Goal: Task Accomplishment & Management: Manage account settings

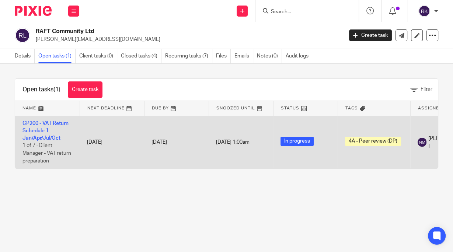
click at [33, 127] on td "CP200 - VAT Return Schedule 1- Jan/Apr/Jul/Oct 1 of 7 · Client Manager - VAT re…" at bounding box center [47, 142] width 65 height 53
click at [37, 129] on link "CP200 - VAT Return Schedule 1- Jan/Apr/Jul/Oct" at bounding box center [45, 131] width 46 height 20
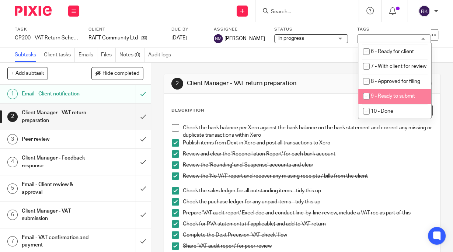
scroll to position [118, 0]
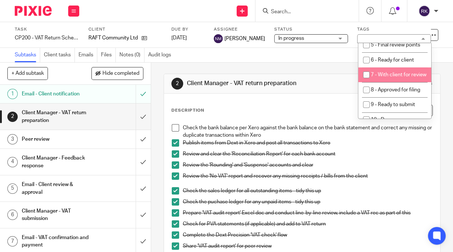
click at [391, 77] on span "7 - With client for review" at bounding box center [399, 74] width 56 height 5
checkbox input "true"
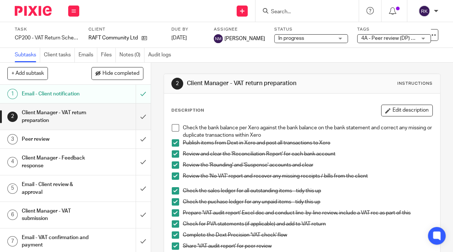
click at [174, 128] on span at bounding box center [175, 127] width 7 height 7
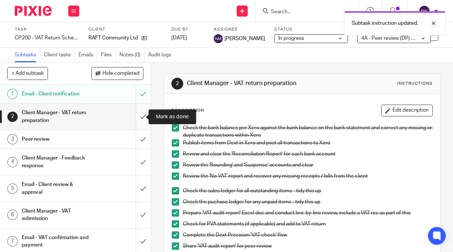
click at [136, 116] on input "submit" at bounding box center [75, 117] width 151 height 26
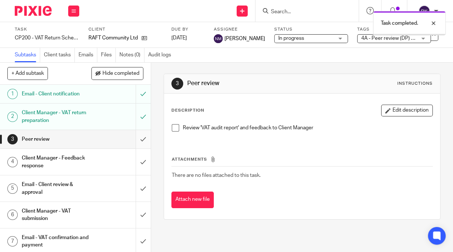
click at [138, 139] on input "submit" at bounding box center [75, 139] width 151 height 18
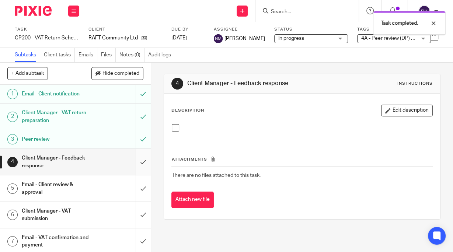
click at [138, 162] on input "submit" at bounding box center [75, 162] width 151 height 26
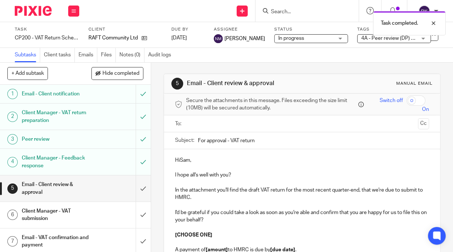
drag, startPoint x: 258, startPoint y: 142, endPoint x: 164, endPoint y: 145, distance: 94.5
click at [164, 145] on div "Subject: For approval - VAT return" at bounding box center [302, 140] width 276 height 17
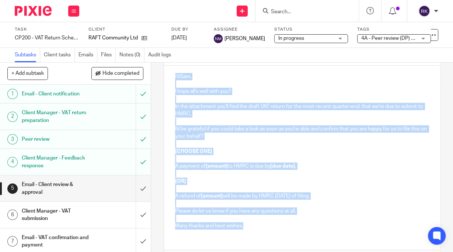
scroll to position [132, 0]
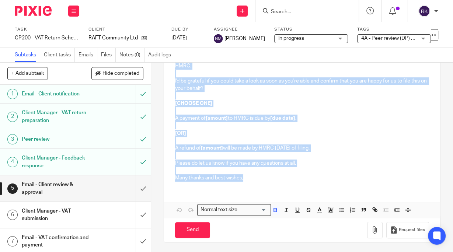
drag, startPoint x: 172, startPoint y: 160, endPoint x: 275, endPoint y: 266, distance: 148.1
click at [275, 252] on html "Work Email Clients Team Reports Settings Work Email Clients Team Reports Settin…" at bounding box center [226, 126] width 453 height 252
copy div "HiSam, I hope all's well with you? In the attachment you'll find the draft VAT …"
drag, startPoint x: 409, startPoint y: 146, endPoint x: 355, endPoint y: 74, distance: 89.9
click at [409, 146] on p "A refund of [amount] will be made by HMRC within 6 weeks of filing." at bounding box center [302, 148] width 254 height 7
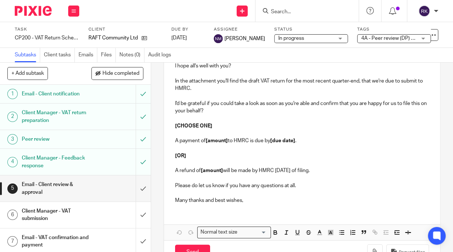
scroll to position [0, 0]
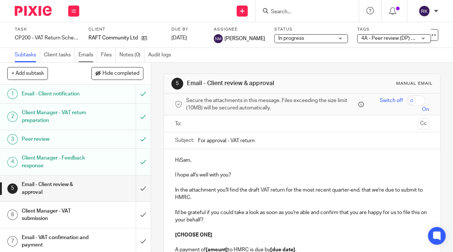
click at [89, 53] on link "Emails" at bounding box center [88, 55] width 19 height 14
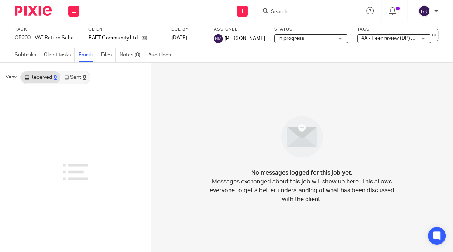
click at [291, 135] on img at bounding box center [302, 136] width 51 height 51
click at [300, 127] on img at bounding box center [302, 136] width 51 height 51
click at [242, 10] on icon at bounding box center [242, 11] width 4 height 4
click at [242, 34] on link "Send new email" at bounding box center [241, 34] width 45 height 11
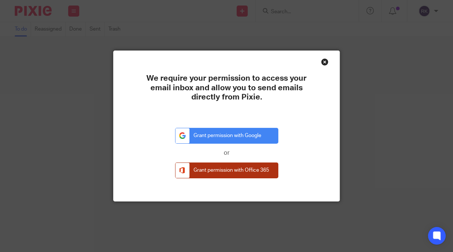
click at [224, 169] on link "Grant permission with Office 365" at bounding box center [226, 171] width 103 height 16
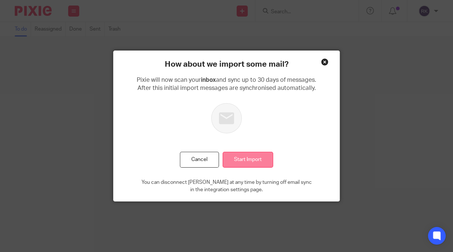
click at [242, 160] on input "Start Import" at bounding box center [248, 160] width 51 height 16
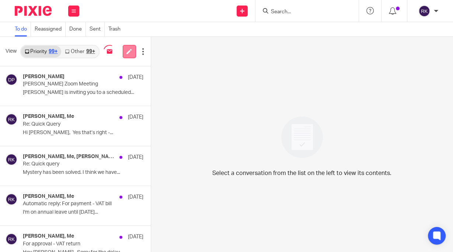
click at [127, 52] on icon at bounding box center [129, 52] width 6 height 6
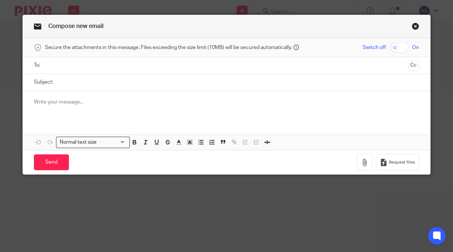
click at [129, 66] on input "text" at bounding box center [226, 65] width 357 height 8
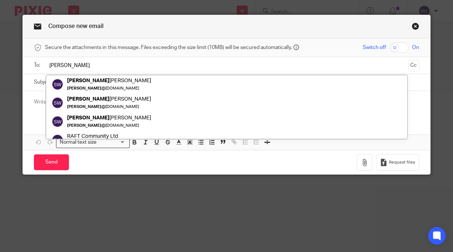
type input "[PERSON_NAME]"
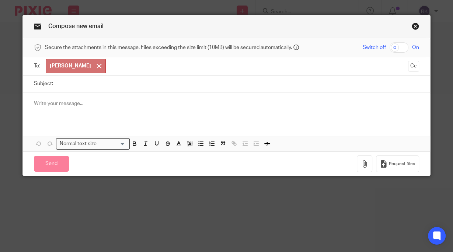
click at [412, 27] on link "Close this dialog window" at bounding box center [415, 27] width 7 height 10
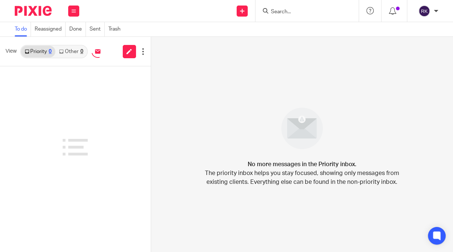
click at [296, 12] on input "Search" at bounding box center [303, 12] width 66 height 7
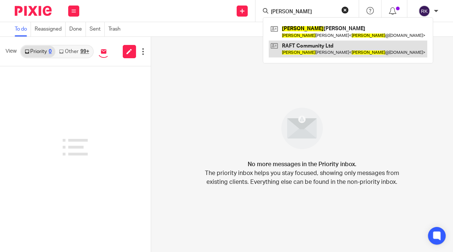
type input "Sam"
click at [296, 47] on link at bounding box center [348, 49] width 159 height 17
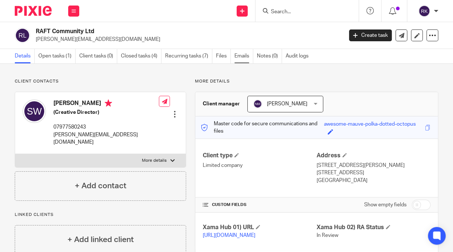
click at [244, 56] on link "Emails" at bounding box center [244, 56] width 19 height 14
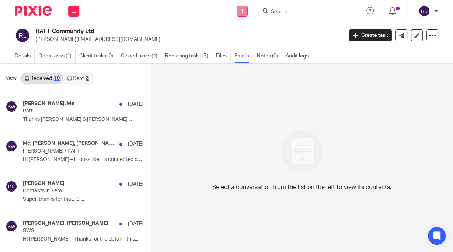
click at [243, 12] on icon at bounding box center [242, 11] width 4 height 4
click at [250, 35] on link "Send new email" at bounding box center [241, 34] width 45 height 11
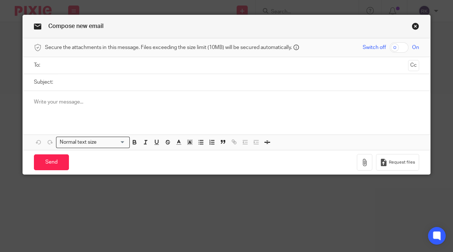
click at [105, 67] on input "text" at bounding box center [226, 65] width 357 height 8
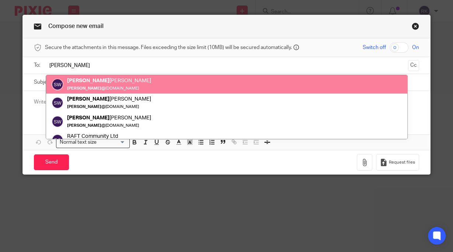
type input "sam"
click at [416, 27] on link "Close this dialog window" at bounding box center [415, 27] width 7 height 10
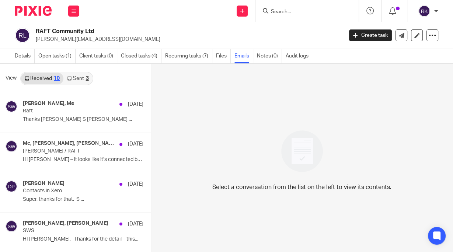
click at [243, 58] on link "Emails" at bounding box center [244, 56] width 19 height 14
drag, startPoint x: 292, startPoint y: 151, endPoint x: 298, endPoint y: 148, distance: 6.9
click at [293, 151] on img at bounding box center [302, 151] width 51 height 51
click at [399, 34] on icon at bounding box center [402, 36] width 6 height 6
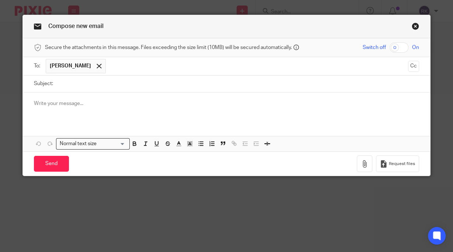
click at [106, 86] on input "Subject:" at bounding box center [238, 84] width 362 height 17
click at [105, 102] on p at bounding box center [226, 103] width 385 height 7
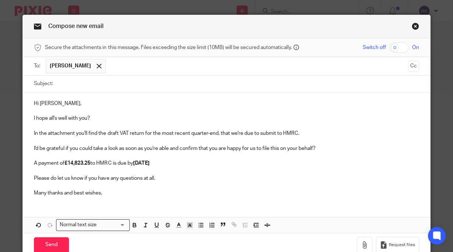
drag, startPoint x: 60, startPoint y: 85, endPoint x: 64, endPoint y: 86, distance: 3.7
click at [61, 85] on input "Subject:" at bounding box center [238, 84] width 362 height 17
paste input "For approval - VAT return"
type input "For approval - VAT return"
click at [361, 244] on icon "button" at bounding box center [364, 245] width 7 height 7
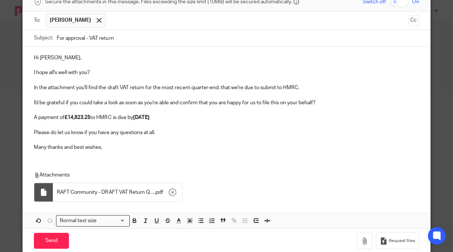
scroll to position [60, 0]
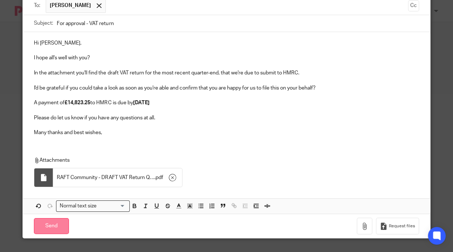
click at [53, 226] on input "Send" at bounding box center [51, 226] width 35 height 16
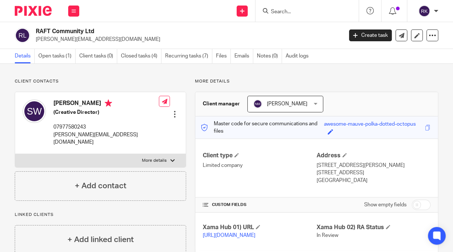
click at [285, 10] on input "Search" at bounding box center [303, 12] width 66 height 7
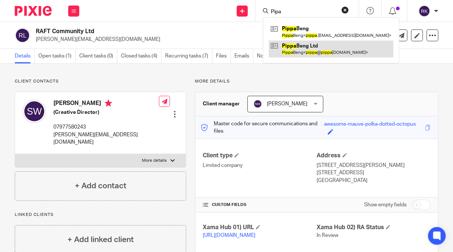
type input "Pipa"
click at [309, 48] on link at bounding box center [331, 49] width 125 height 17
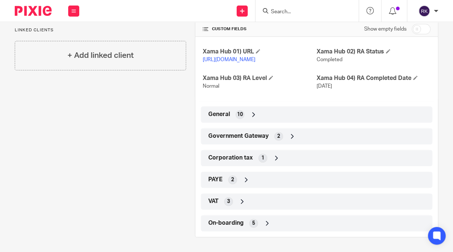
scroll to position [169, 0]
click at [252, 137] on span "Government Gateway" at bounding box center [238, 136] width 60 height 8
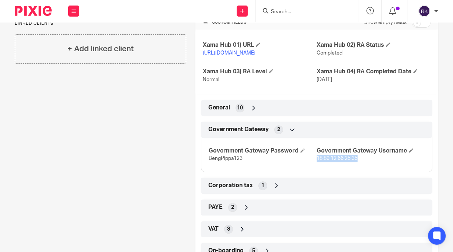
drag, startPoint x: 356, startPoint y: 165, endPoint x: 314, endPoint y: 166, distance: 42.1
click at [317, 162] on p "18 89 12 66 25 35" at bounding box center [371, 158] width 108 height 7
copy span "18 89 12 66 25 35"
drag, startPoint x: 243, startPoint y: 166, endPoint x: 208, endPoint y: 168, distance: 35.9
click at [209, 162] on p "BengPippa123" at bounding box center [263, 158] width 108 height 7
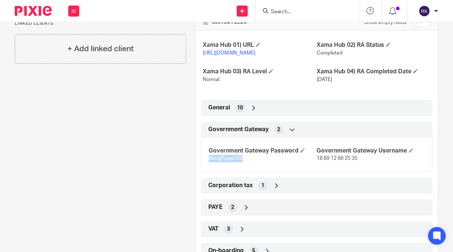
copy span "BengPippa123"
